Goal: Information Seeking & Learning: Learn about a topic

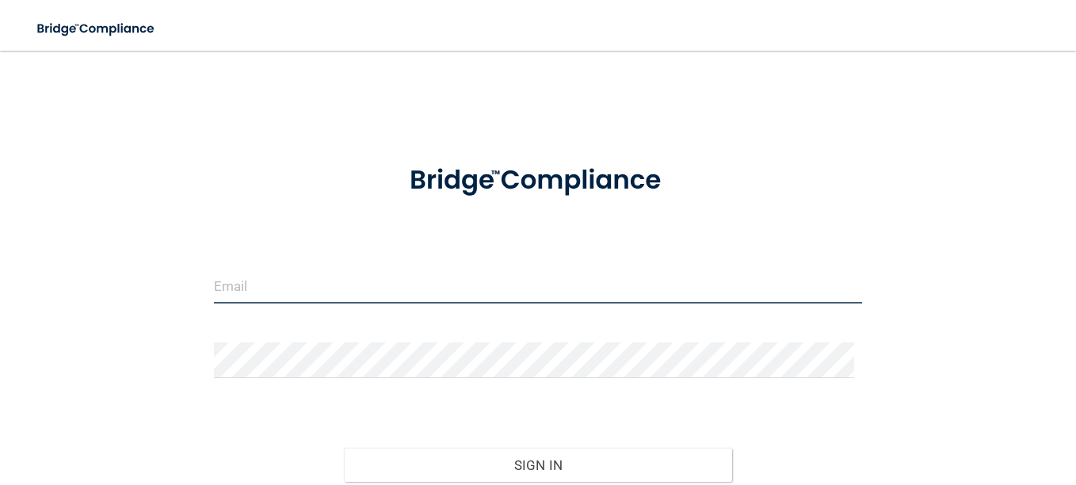
click at [531, 272] on input "email" at bounding box center [538, 286] width 648 height 36
type input "[EMAIL_ADDRESS][DOMAIN_NAME]"
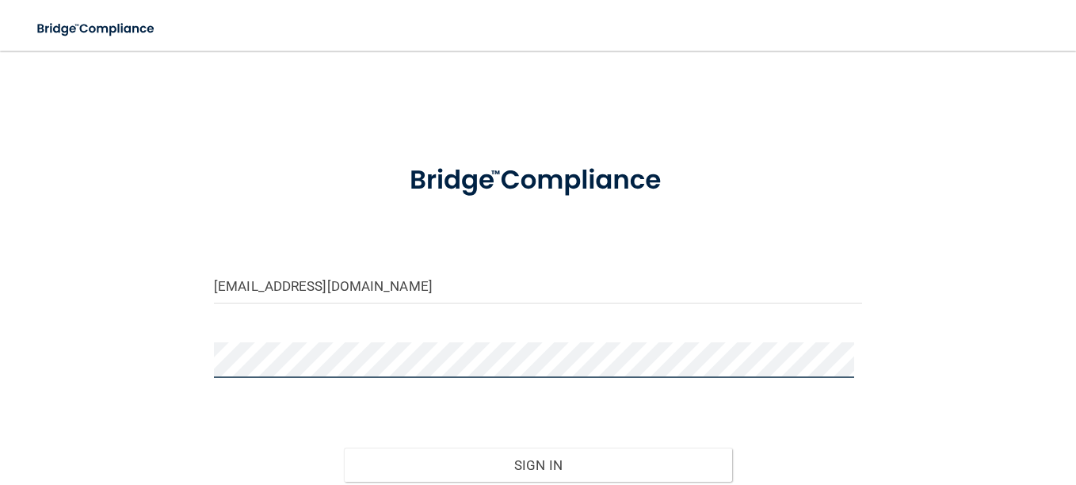
click at [344, 448] on button "Sign In" at bounding box center [538, 465] width 389 height 35
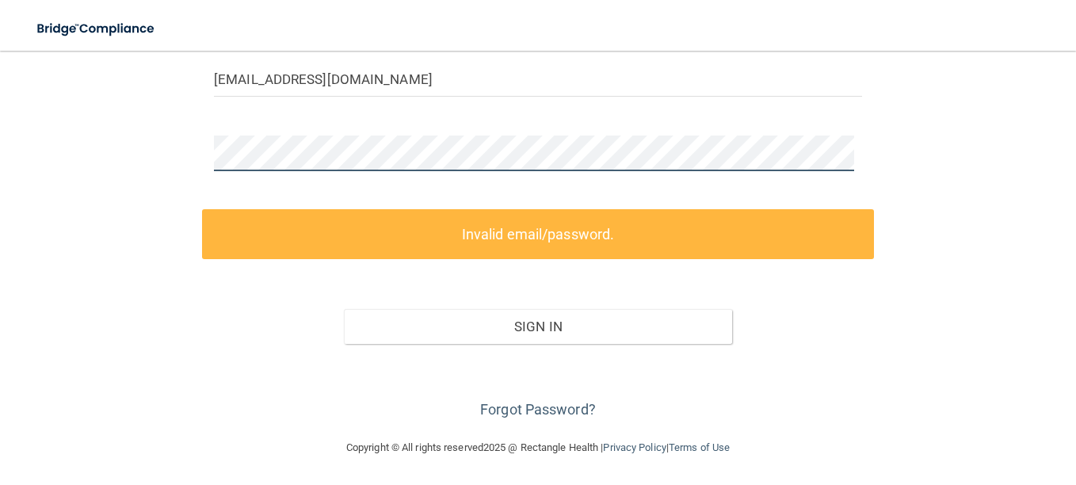
scroll to position [139, 0]
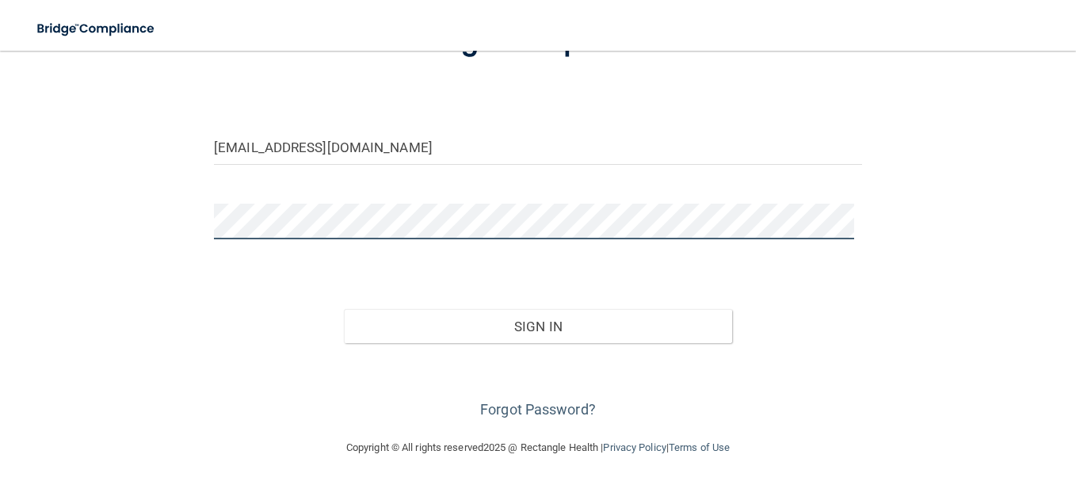
click at [344, 309] on button "Sign In" at bounding box center [538, 326] width 389 height 35
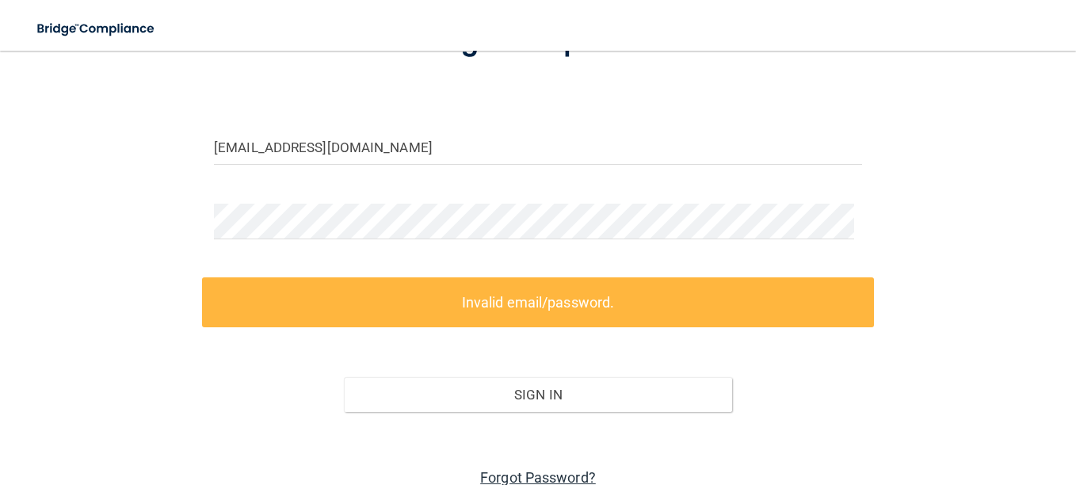
click at [543, 475] on link "Forgot Password?" at bounding box center [538, 477] width 116 height 17
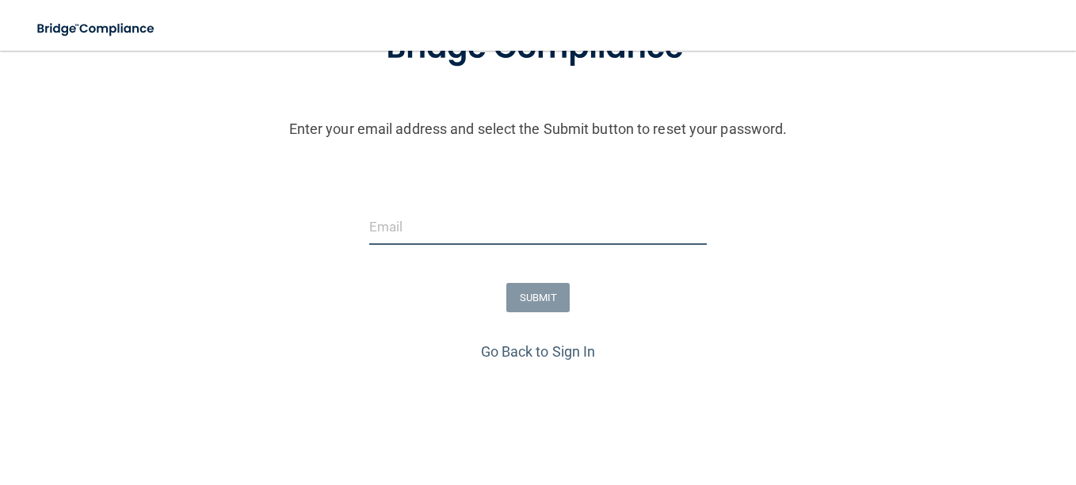
click at [508, 232] on input "email" at bounding box center [538, 227] width 338 height 36
type input "[EMAIL_ADDRESS][DOMAIN_NAME]"
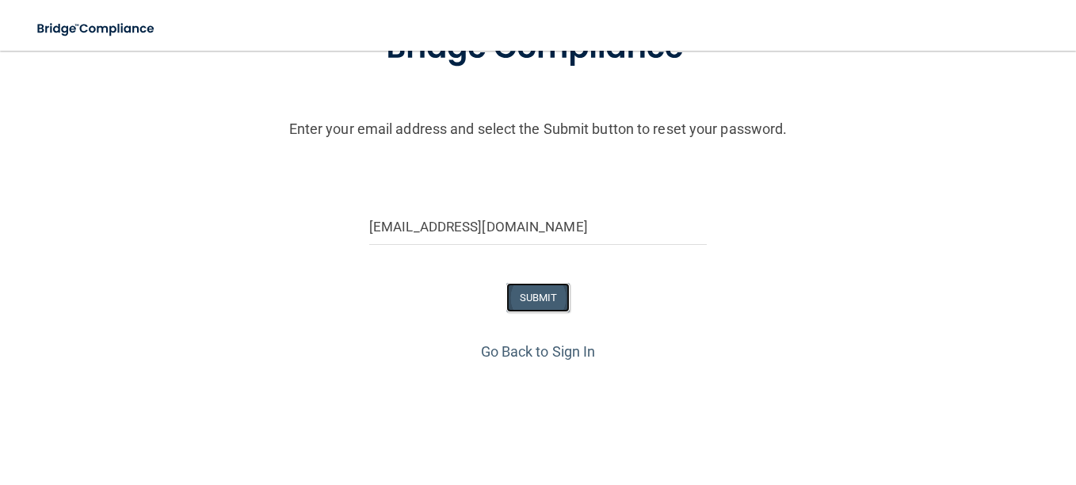
click at [517, 303] on button "SUBMIT" at bounding box center [538, 297] width 64 height 29
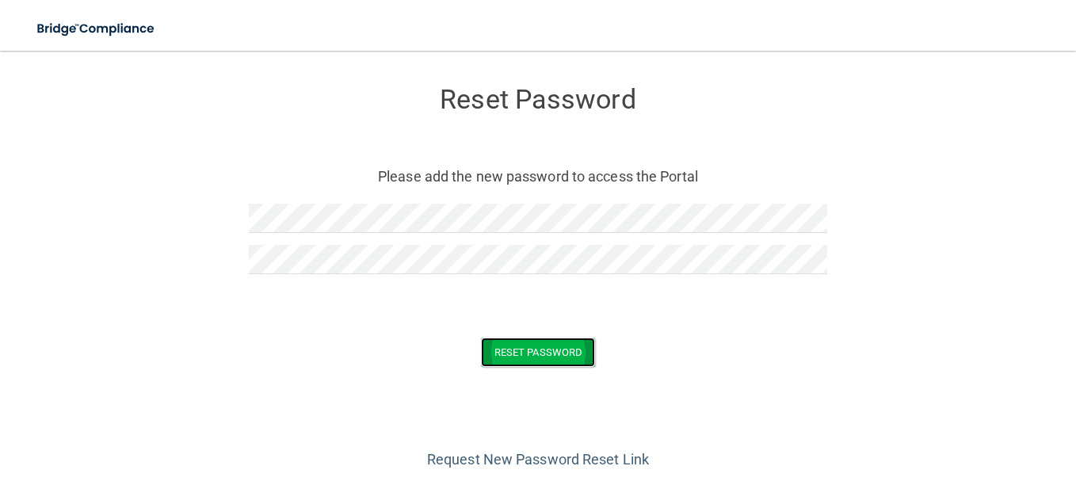
click at [530, 355] on button "Reset Password" at bounding box center [538, 352] width 114 height 29
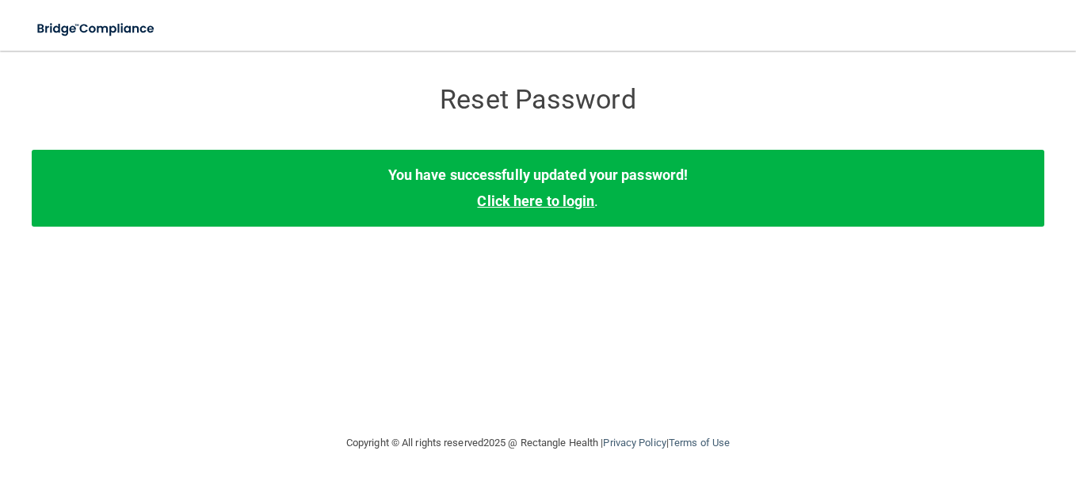
click at [499, 196] on link "Click here to login" at bounding box center [535, 201] width 117 height 17
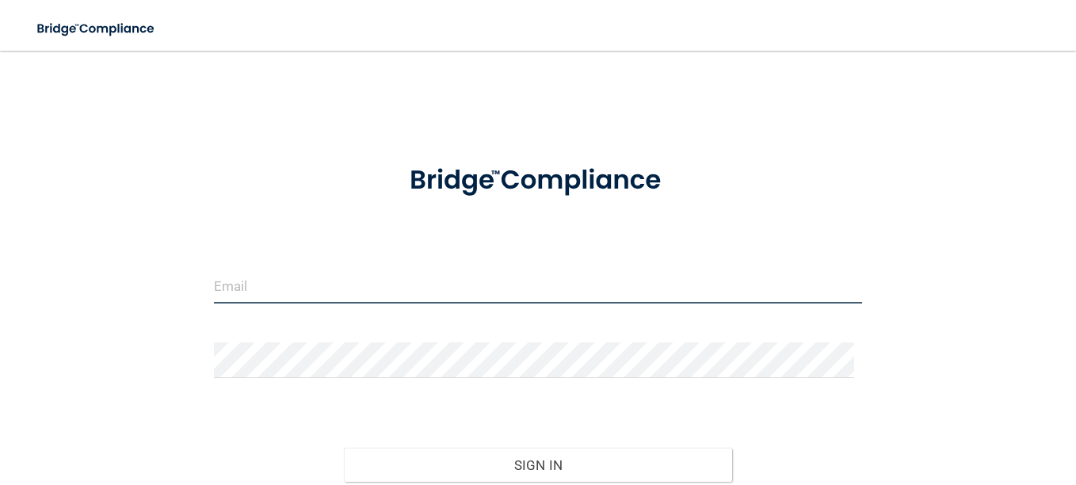
type input "[EMAIL_ADDRESS][DOMAIN_NAME]"
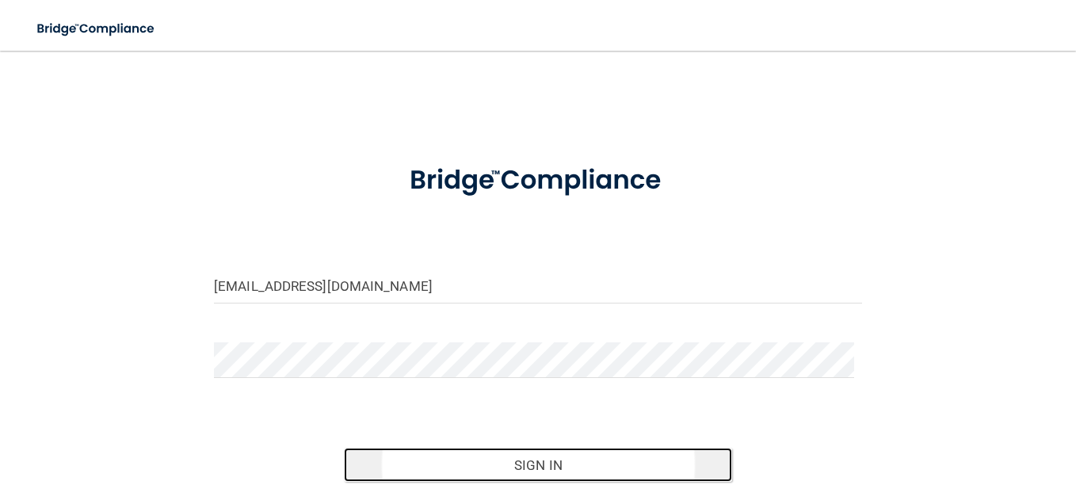
click at [537, 452] on button "Sign In" at bounding box center [538, 465] width 389 height 35
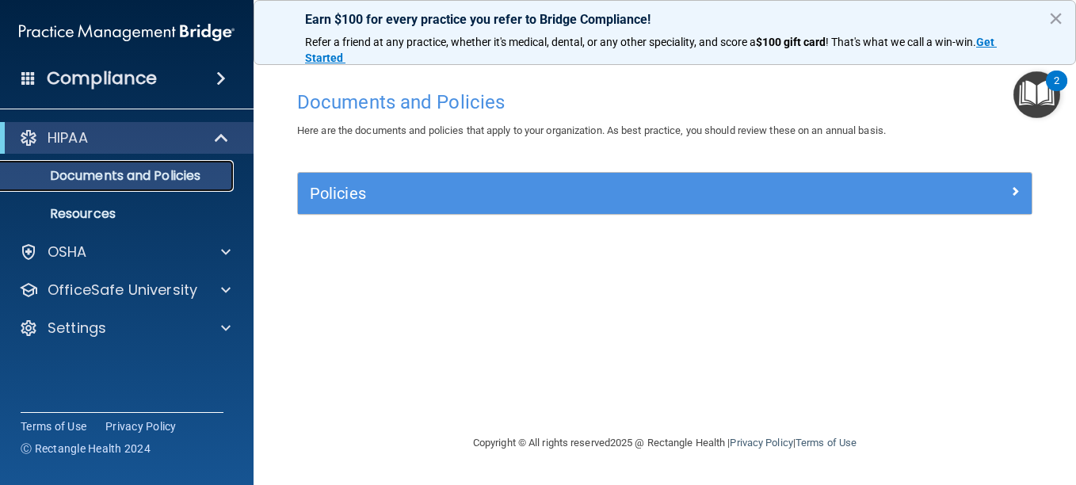
click at [117, 164] on link "Documents and Policies" at bounding box center [109, 176] width 250 height 32
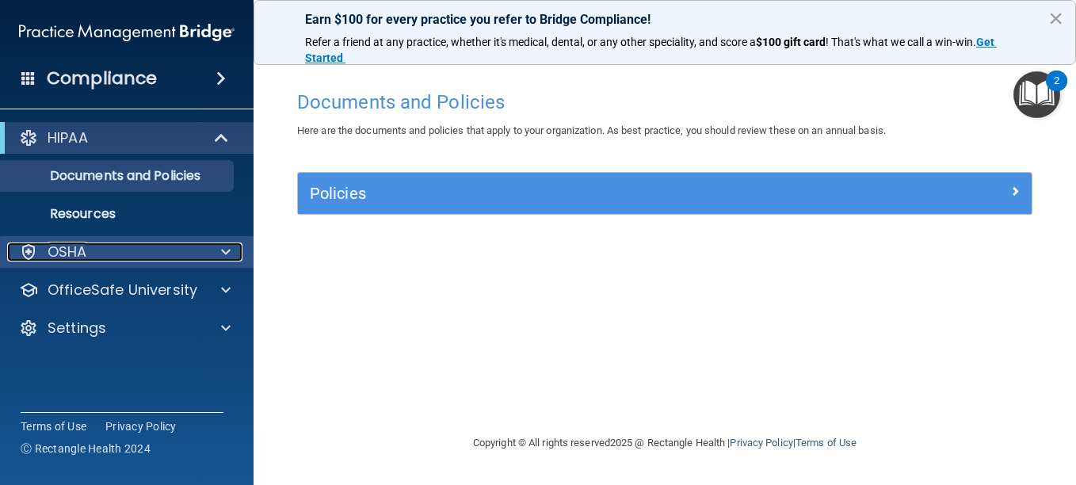
click at [108, 256] on div "OSHA" at bounding box center [105, 252] width 197 height 19
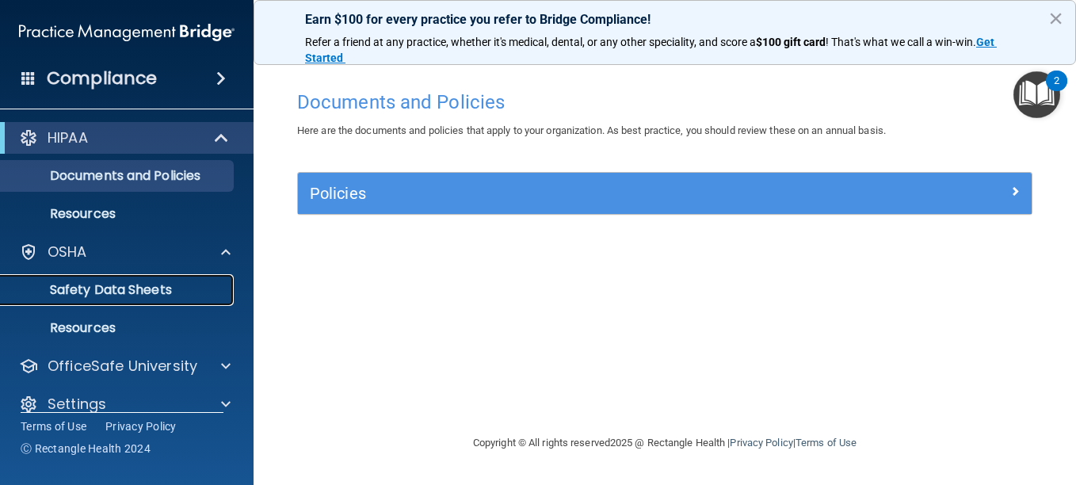
click at [109, 293] on p "Safety Data Sheets" at bounding box center [118, 290] width 216 height 16
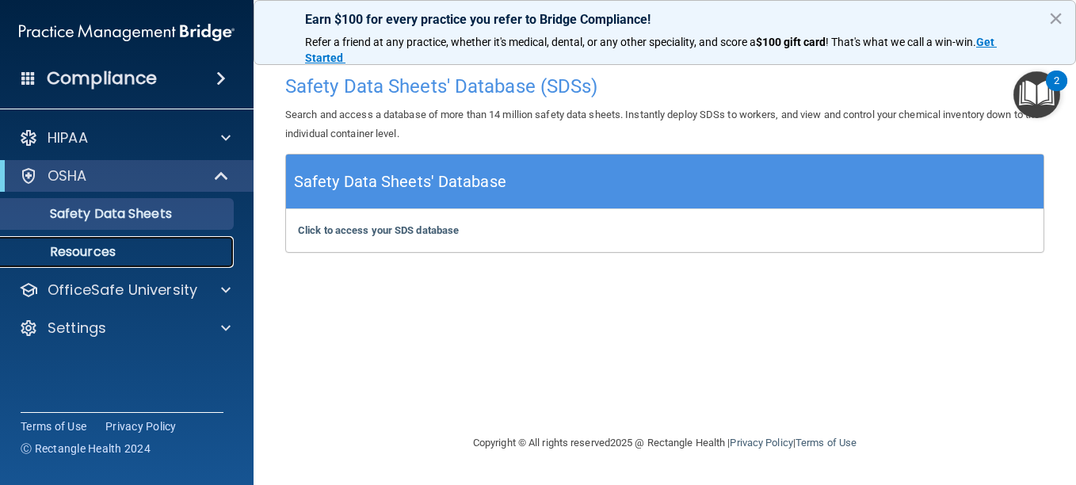
click at [73, 261] on link "Resources" at bounding box center [109, 252] width 250 height 32
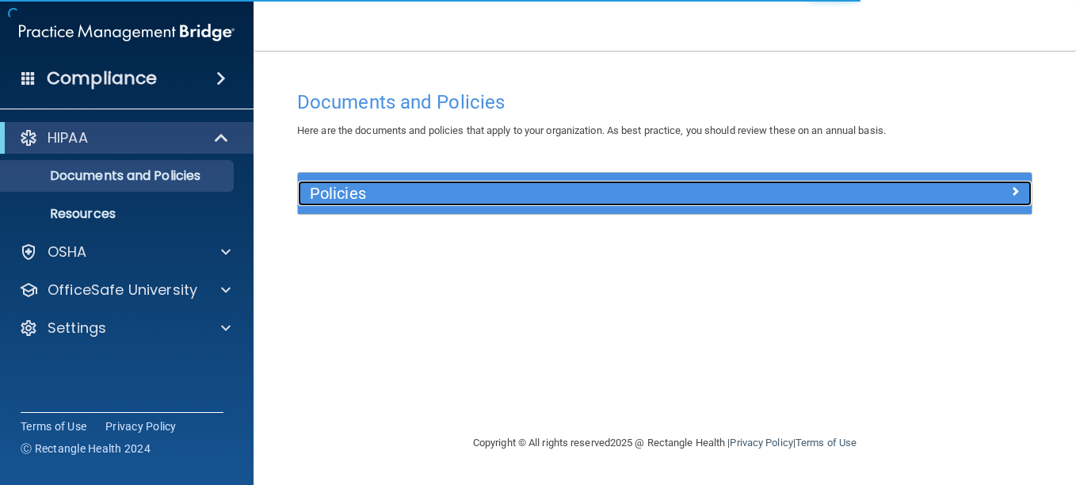
click at [467, 189] on h5 "Policies" at bounding box center [573, 193] width 527 height 17
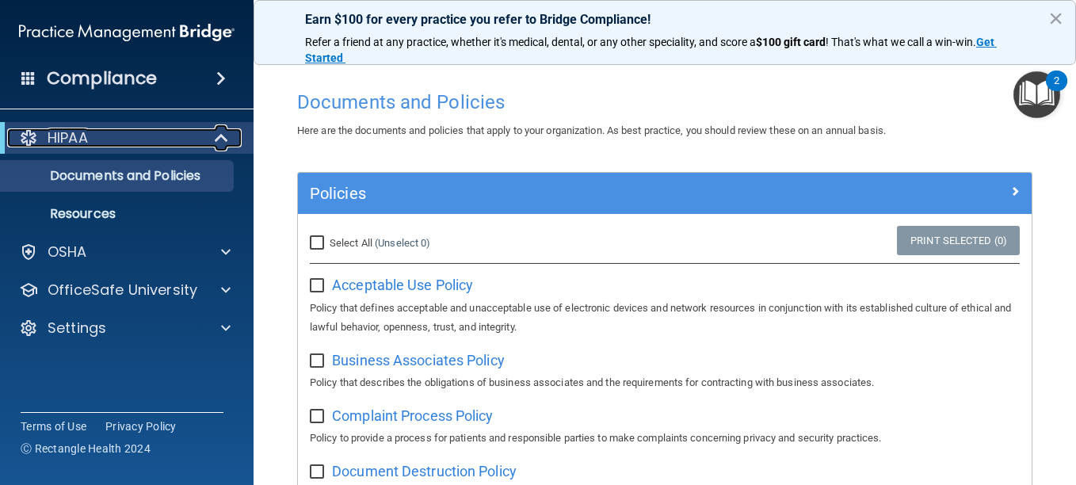
click at [210, 128] on div at bounding box center [222, 137] width 39 height 19
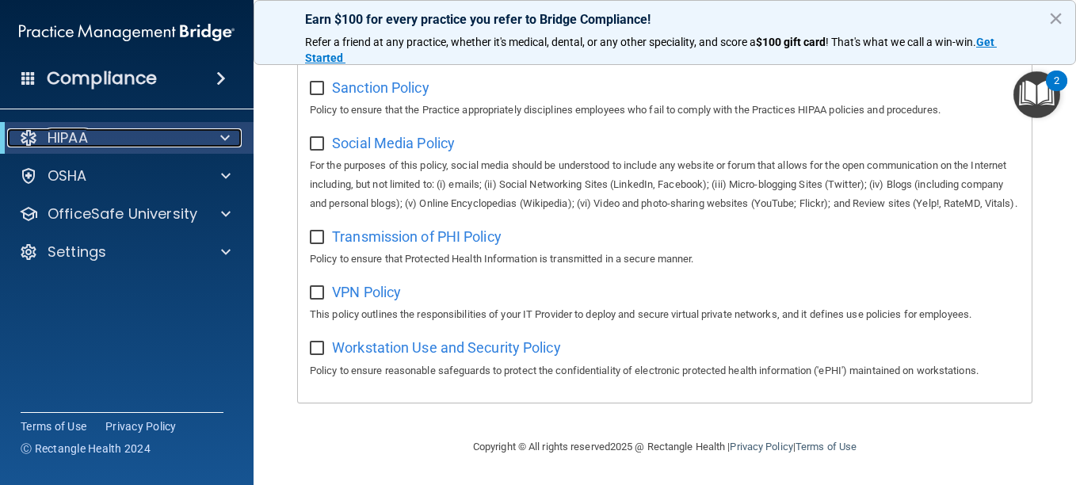
scroll to position [1256, 0]
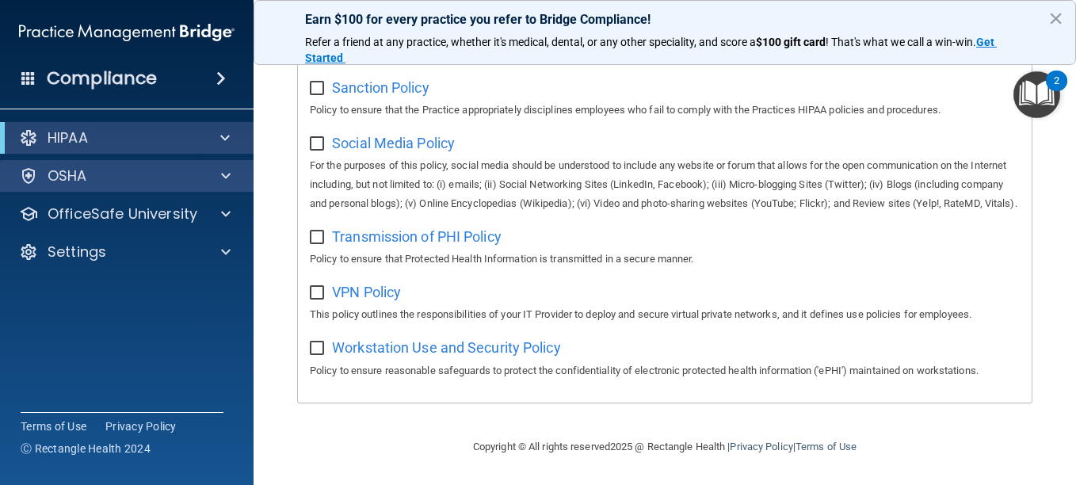
click at [51, 162] on div "OSHA" at bounding box center [127, 176] width 254 height 32
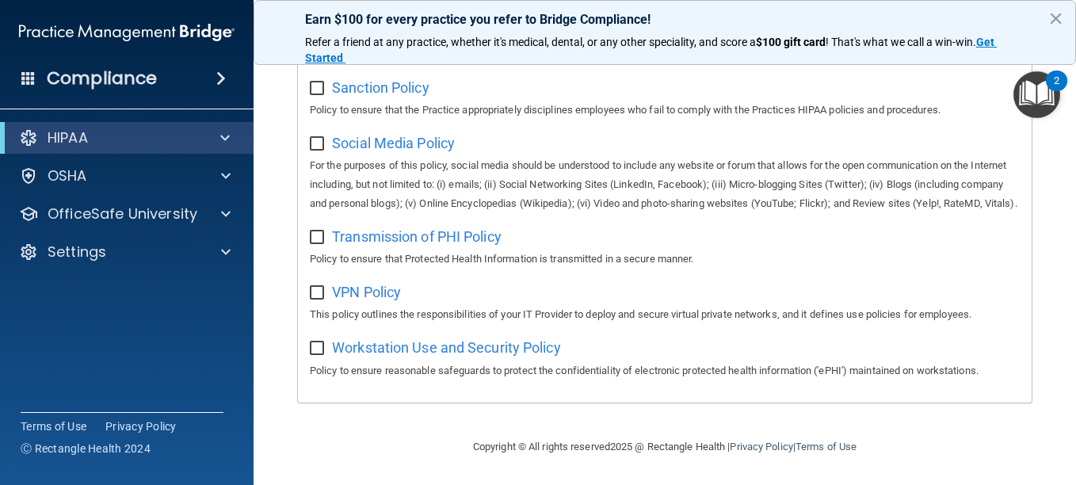
click at [146, 82] on h4 "Compliance" at bounding box center [102, 78] width 110 height 22
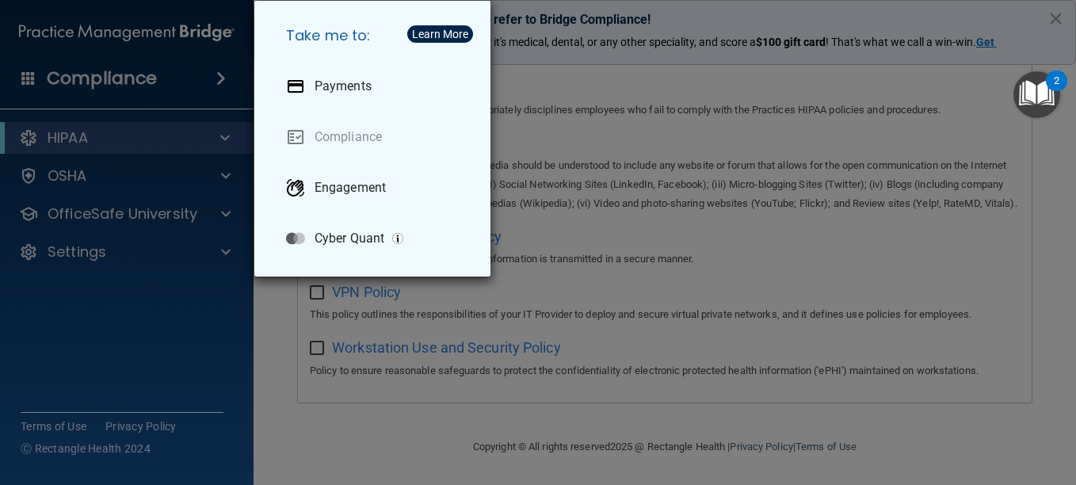
click at [164, 259] on div "Take me to: Payments Compliance Engagement Cyber Quant" at bounding box center [538, 242] width 1076 height 485
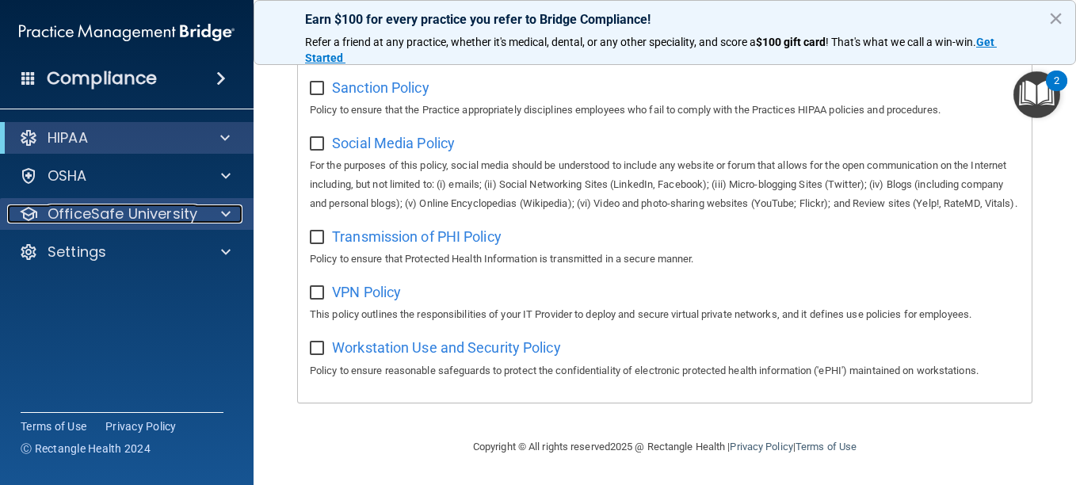
click at [174, 206] on p "OfficeSafe University" at bounding box center [123, 213] width 150 height 19
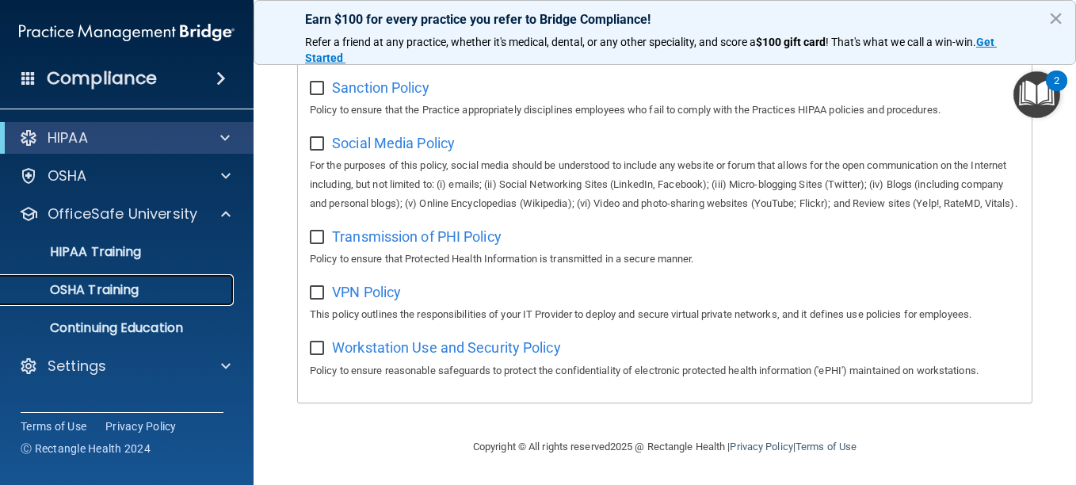
click at [95, 282] on p "OSHA Training" at bounding box center [74, 290] width 128 height 16
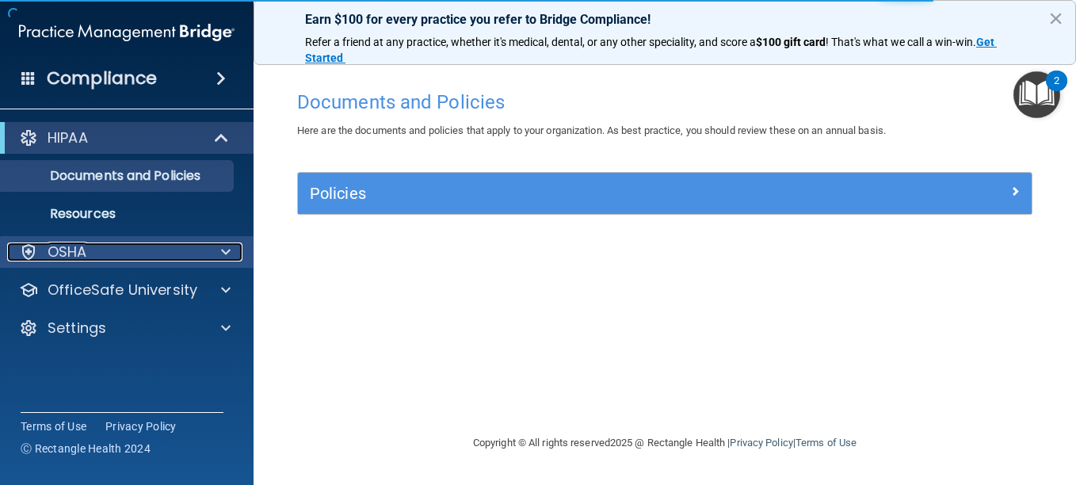
click at [131, 261] on div "OSHA" at bounding box center [105, 252] width 197 height 19
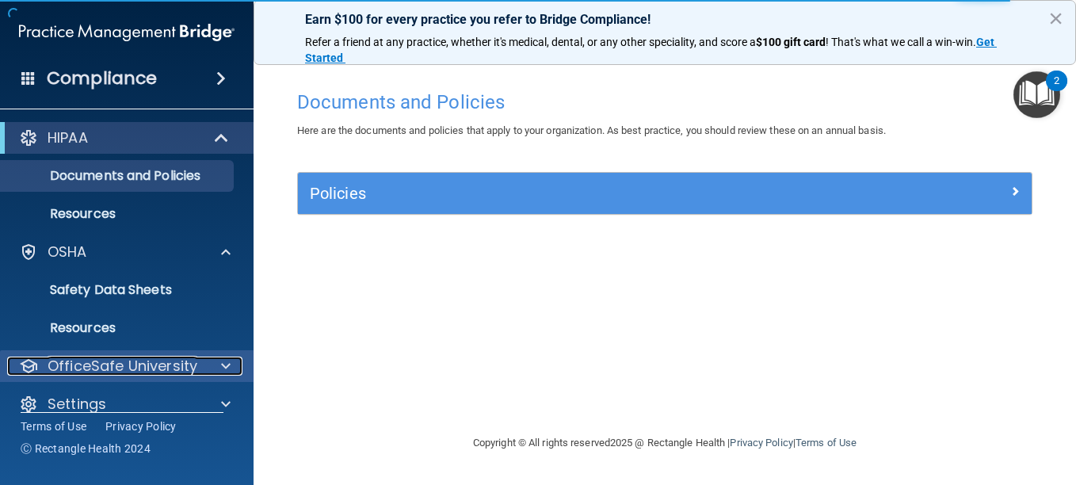
click at [96, 369] on p "OfficeSafe University" at bounding box center [123, 366] width 150 height 19
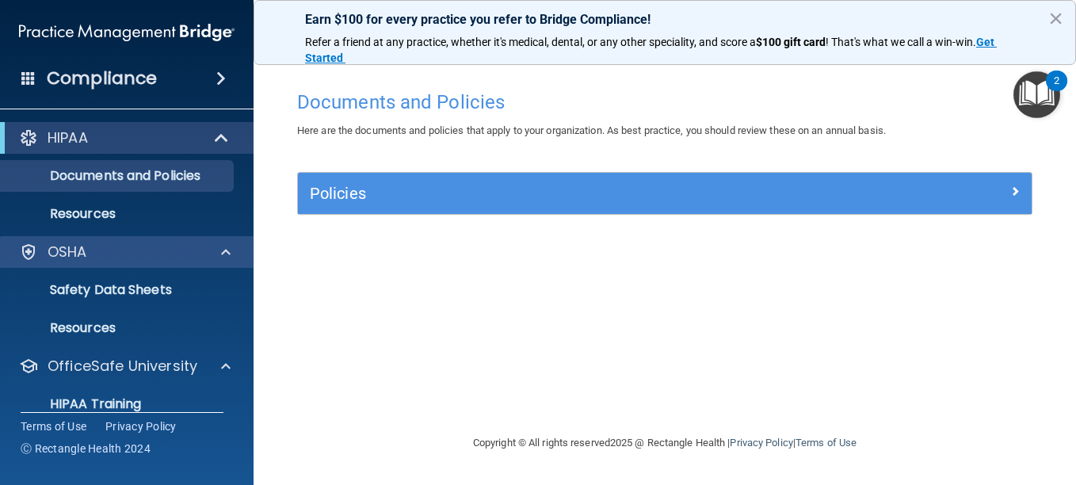
click at [217, 262] on div "OSHA" at bounding box center [127, 252] width 254 height 32
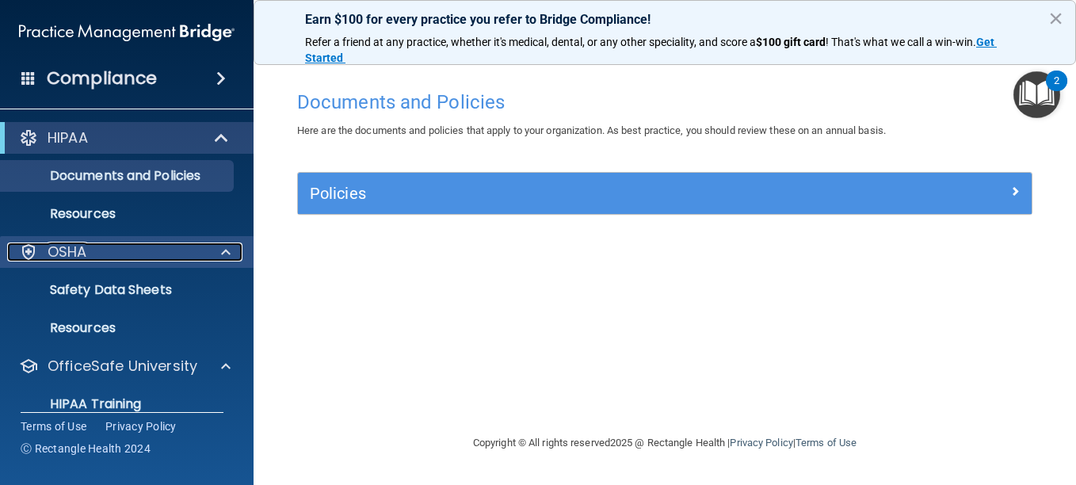
click at [221, 255] on span at bounding box center [226, 252] width 10 height 19
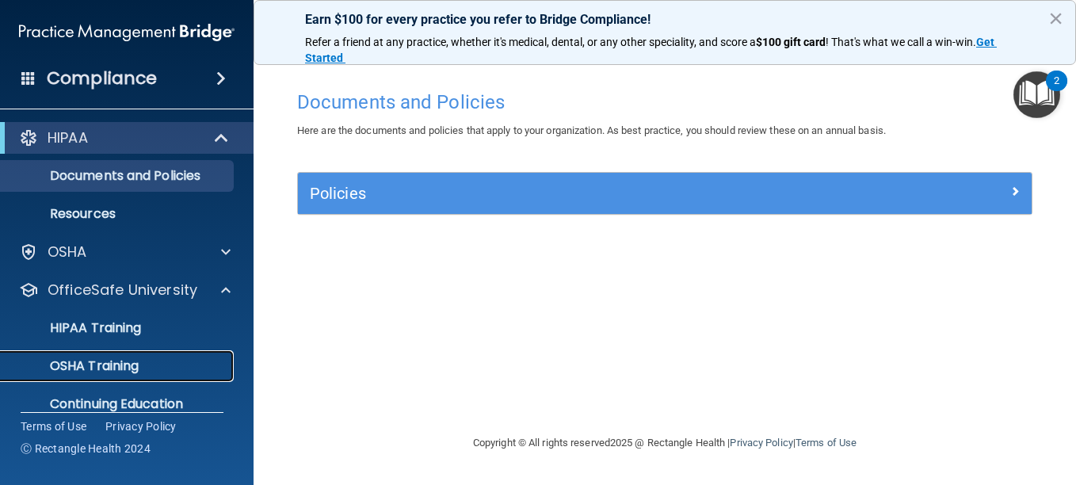
click at [157, 368] on div "OSHA Training" at bounding box center [118, 366] width 216 height 16
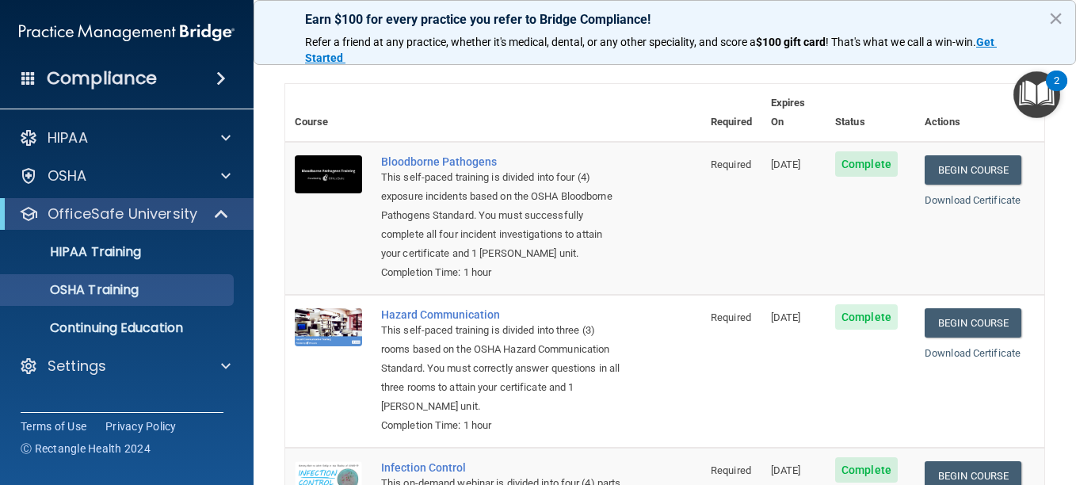
scroll to position [48, 0]
